Goal: Task Accomplishment & Management: Manage account settings

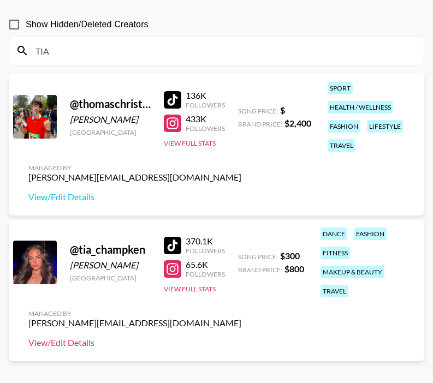
scroll to position [144, 0]
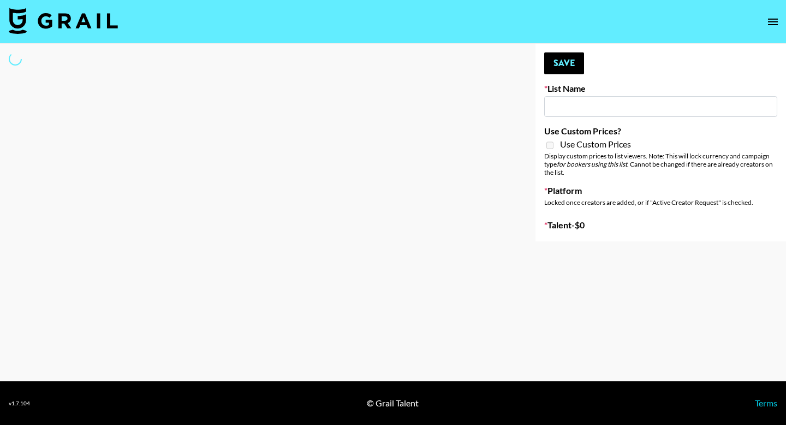
type input "[GEOGRAPHIC_DATA]"
select select "Song"
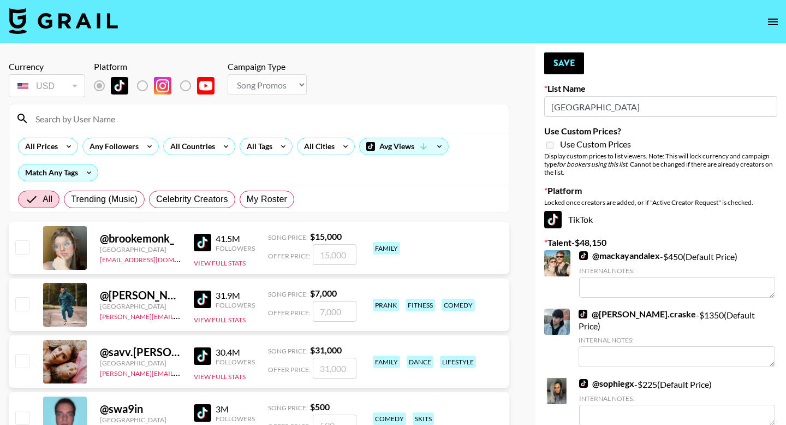
click at [253, 186] on div "All Trending (Music) Celebrity Creators My Roster" at bounding box center [156, 199] width 281 height 26
click at [277, 195] on span "My Roster" at bounding box center [267, 199] width 40 height 13
click at [247, 199] on input "My Roster" at bounding box center [247, 199] width 0 height 0
radio input "true"
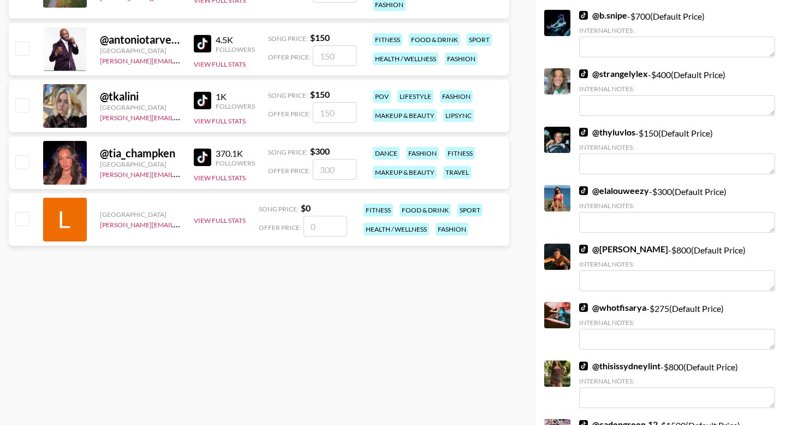
scroll to position [2680, 0]
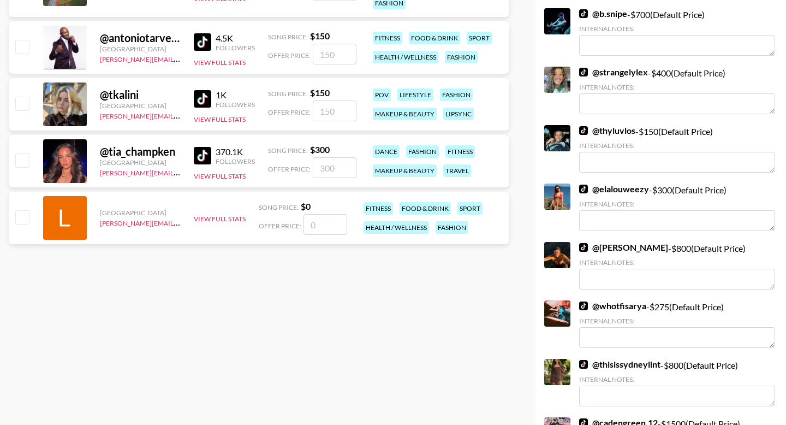
click at [17, 156] on input "checkbox" at bounding box center [21, 159] width 13 height 13
checkbox input "true"
type input "300"
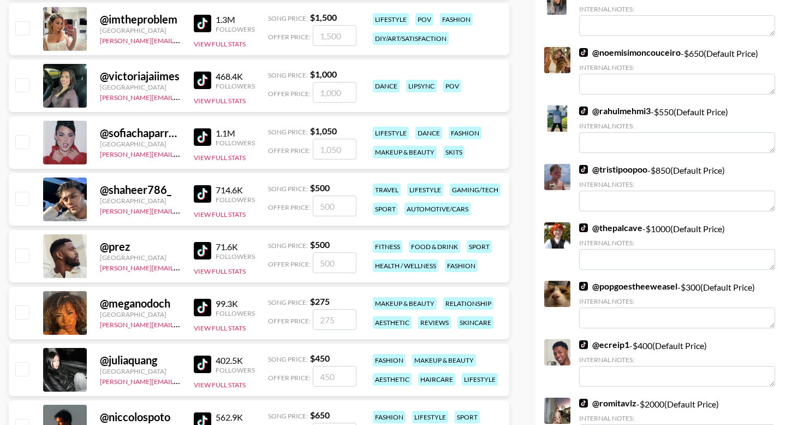
scroll to position [0, 0]
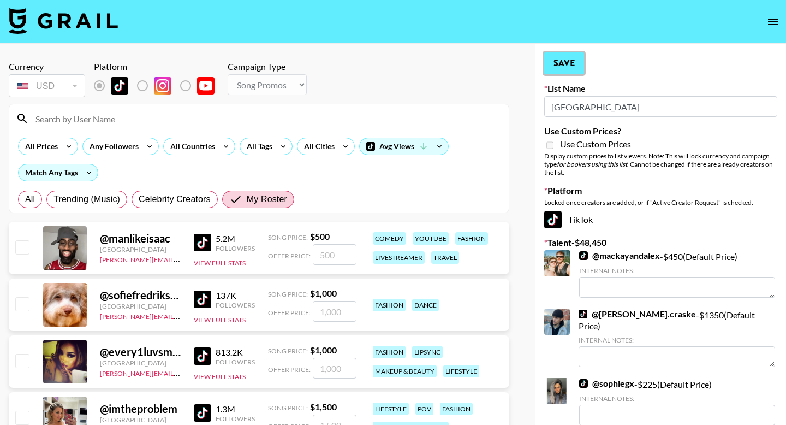
click at [567, 67] on button "Save" at bounding box center [564, 63] width 40 height 22
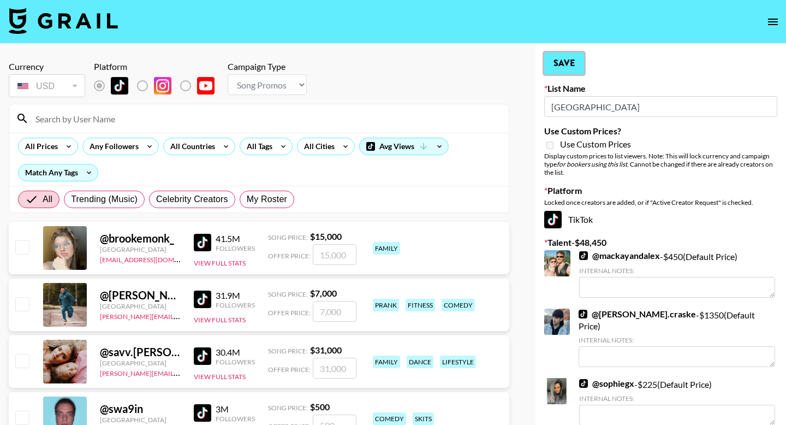
radio input "true"
